Goal: Information Seeking & Learning: Learn about a topic

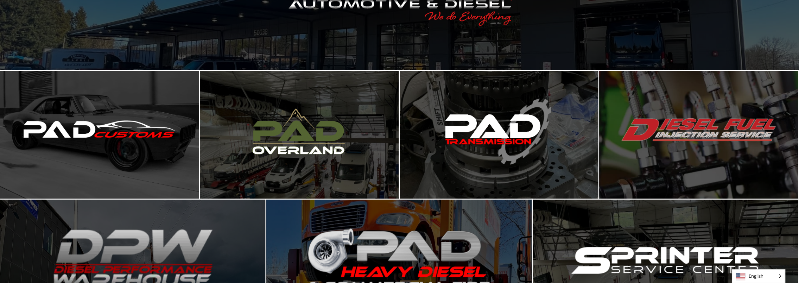
scroll to position [74, 0]
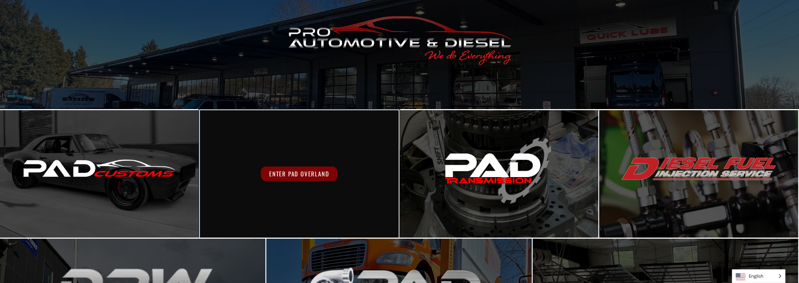
click at [292, 170] on span "Enter PAD Overland" at bounding box center [299, 173] width 77 height 14
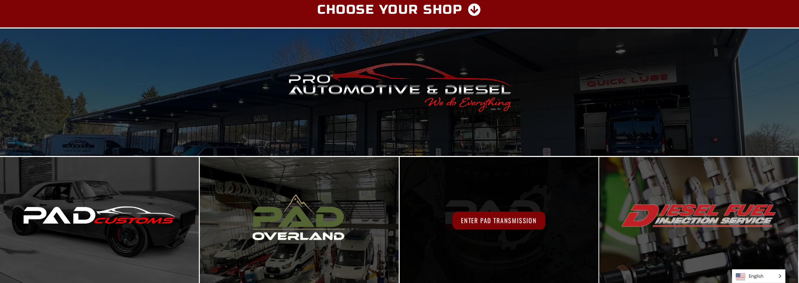
scroll to position [4, 0]
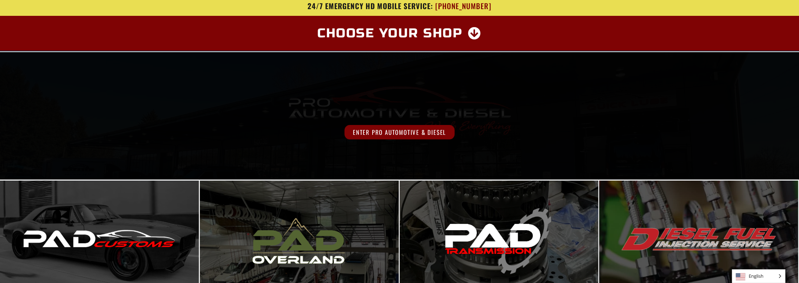
click at [398, 132] on span "Enter Pro Automotive & Diesel" at bounding box center [400, 132] width 110 height 14
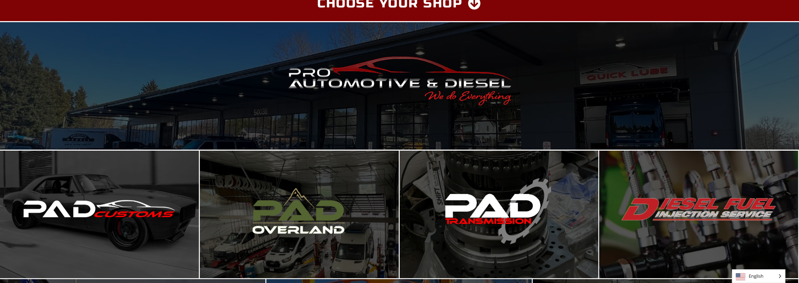
scroll to position [0, 0]
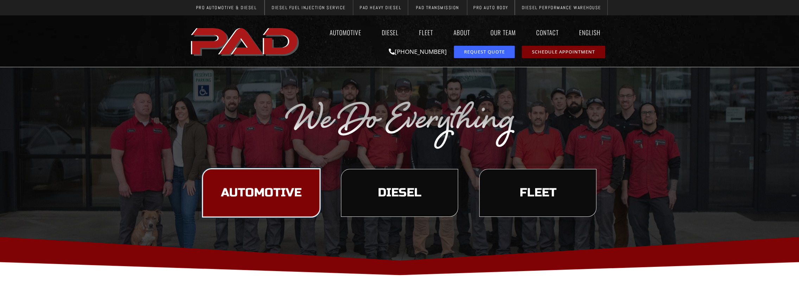
click at [279, 199] on span "Automotive" at bounding box center [261, 193] width 81 height 12
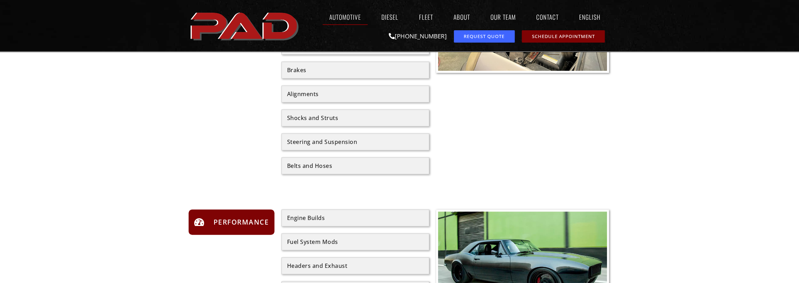
scroll to position [458, 0]
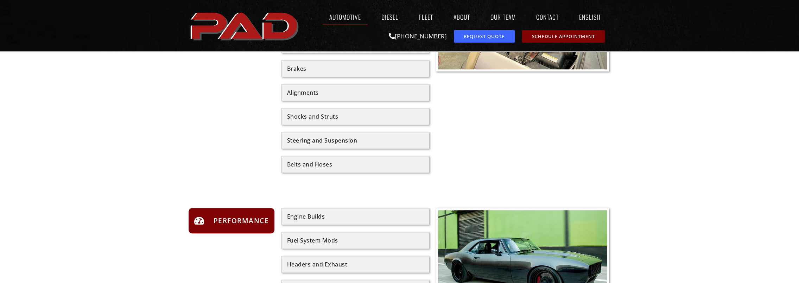
click at [339, 114] on div "Shocks and Struts" at bounding box center [355, 117] width 137 height 6
click at [334, 138] on div "Steering and Suspension" at bounding box center [355, 141] width 137 height 6
drag, startPoint x: 334, startPoint y: 135, endPoint x: 318, endPoint y: 134, distance: 15.9
click at [318, 138] on div "Steering and Suspension" at bounding box center [355, 141] width 137 height 6
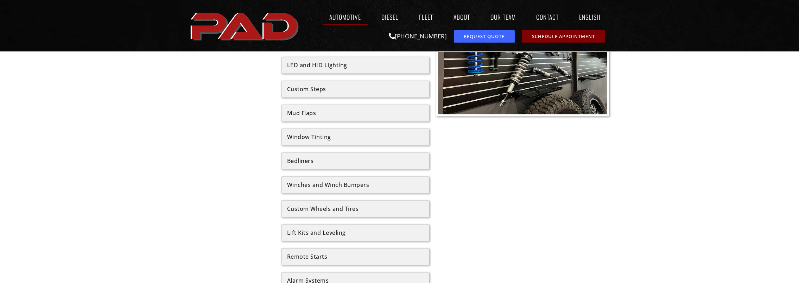
scroll to position [880, 0]
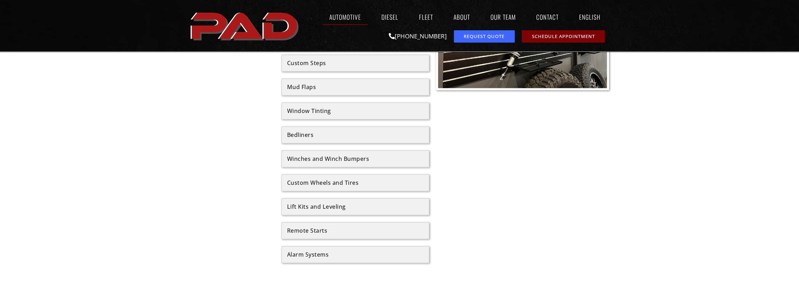
click at [343, 204] on div "Lift Kits and Leveling" at bounding box center [355, 207] width 137 height 6
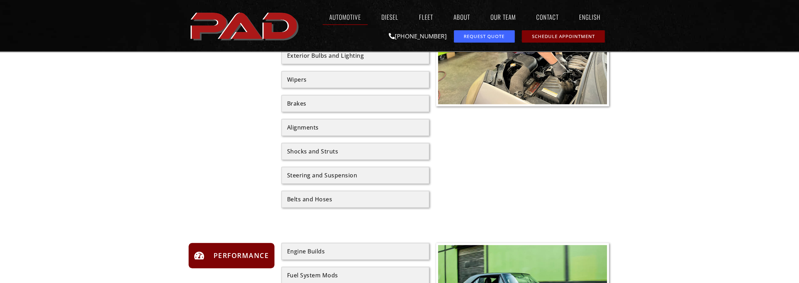
scroll to position [422, 0]
